Goal: Information Seeking & Learning: Learn about a topic

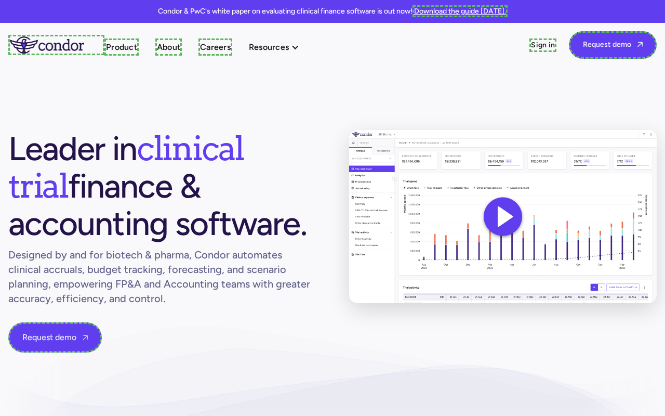
click at [460, 11] on link "Download the guide [DATE]." at bounding box center [459, 11] width 95 height 12
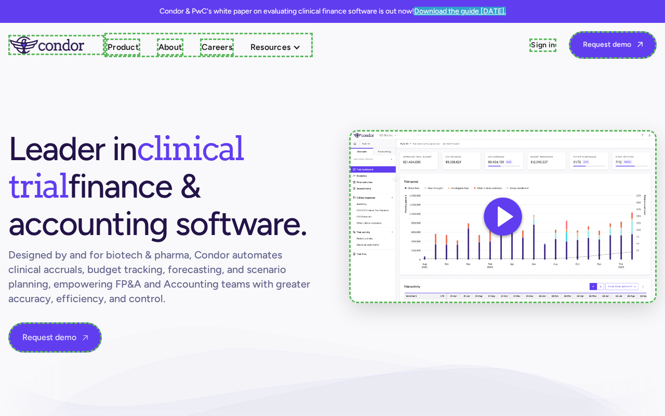
click at [55, 45] on link "home" at bounding box center [56, 45] width 96 height 20
click at [119, 47] on link "Product" at bounding box center [120, 46] width 34 height 17
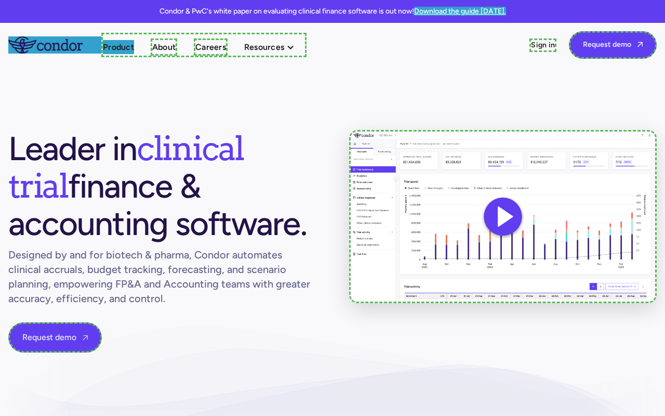
click at [164, 47] on link "About" at bounding box center [164, 46] width 26 height 17
click at [209, 47] on link "Careers" at bounding box center [208, 46] width 34 height 17
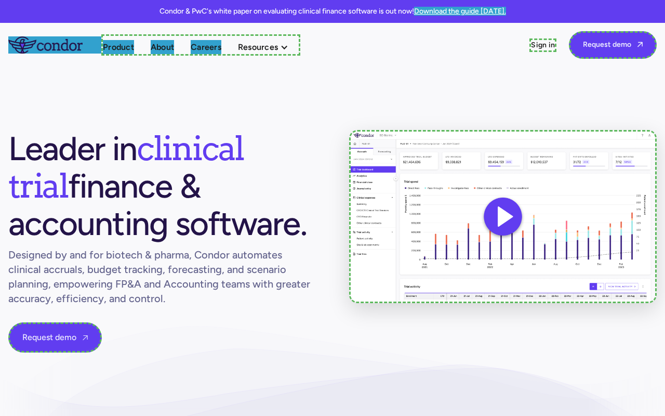
click at [545, 45] on link "Sign in" at bounding box center [542, 45] width 27 height 14
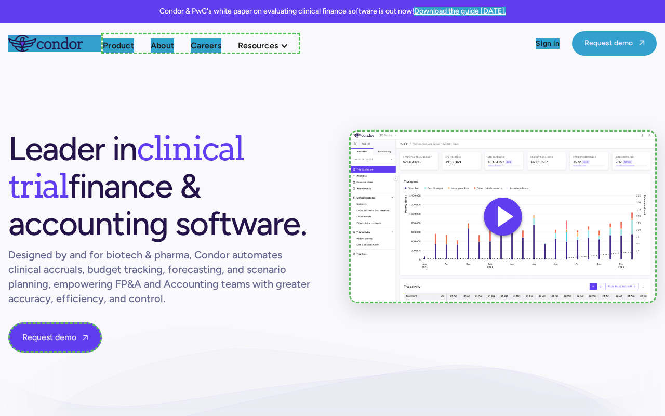
click at [615, 43] on link "Request demo " at bounding box center [614, 43] width 85 height 24
click at [51, 336] on link "Request demo " at bounding box center [54, 337] width 93 height 30
click at [502, 216] on img at bounding box center [503, 216] width 308 height 173
